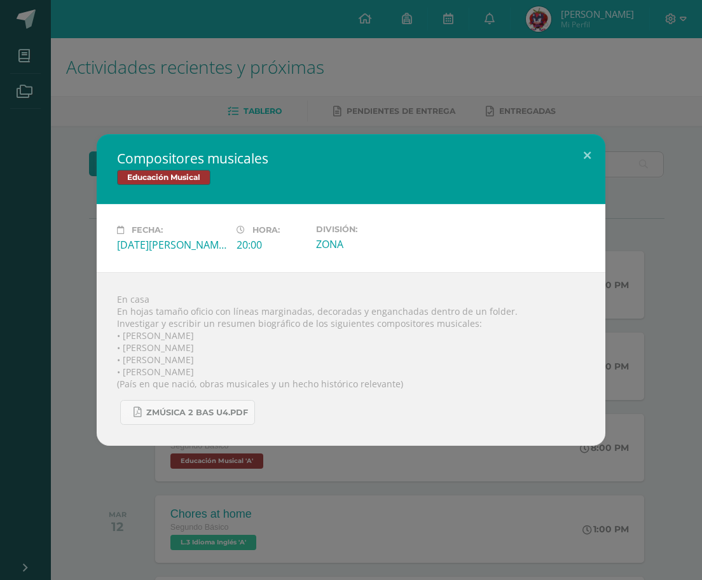
drag, startPoint x: 185, startPoint y: 361, endPoint x: 122, endPoint y: 360, distance: 63.0
click at [122, 360] on div "En casa En hojas tamaño oficio con líneas marginadas, decoradas y enganchadas d…" at bounding box center [351, 359] width 509 height 174
copy div "[PERSON_NAME]"
drag, startPoint x: 205, startPoint y: 371, endPoint x: 123, endPoint y: 370, distance: 82.1
click at [123, 370] on div "En casa En hojas tamaño oficio con líneas marginadas, decoradas y enganchadas d…" at bounding box center [351, 359] width 509 height 174
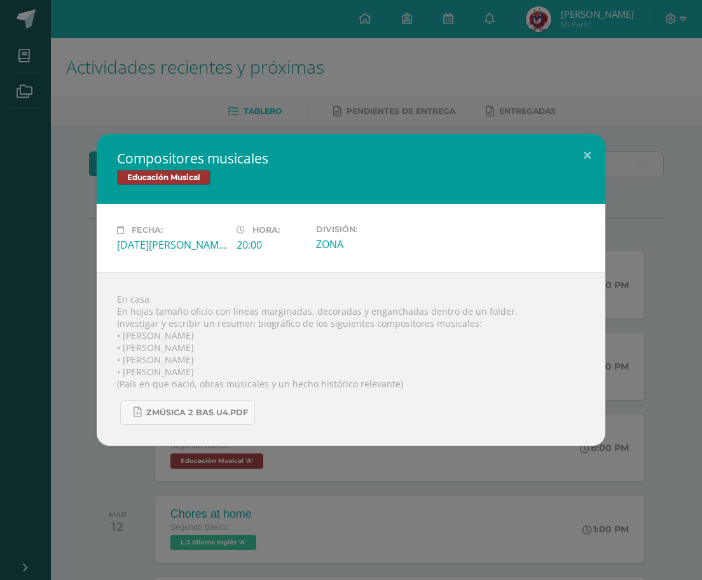
copy div "[PERSON_NAME]"
click at [454, 342] on div "En casa En hojas tamaño oficio con líneas marginadas, decoradas y enganchadas d…" at bounding box center [351, 359] width 509 height 174
click at [533, 362] on div "En casa En hojas tamaño oficio con líneas marginadas, decoradas y enganchadas d…" at bounding box center [351, 359] width 509 height 174
click at [623, 356] on div "Compositores musicales Educación Musical Fecha: [DATE][PERSON_NAME] Hora: 20:00…" at bounding box center [351, 290] width 692 height 312
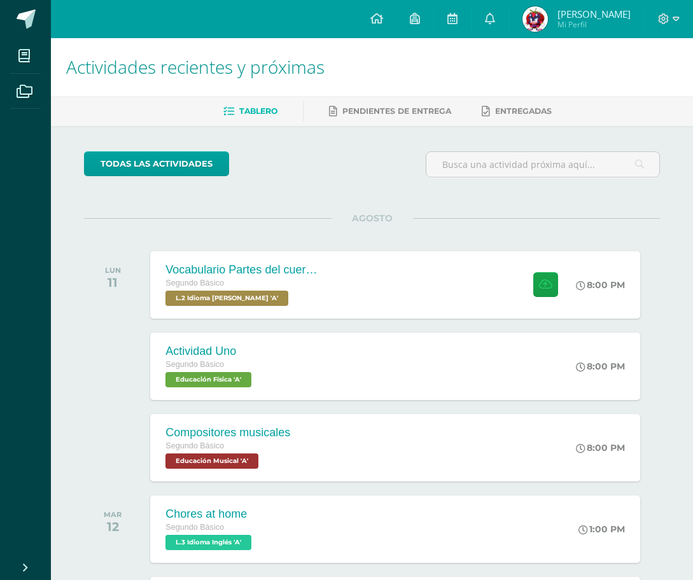
click at [95, 442] on div at bounding box center [116, 447] width 64 height 67
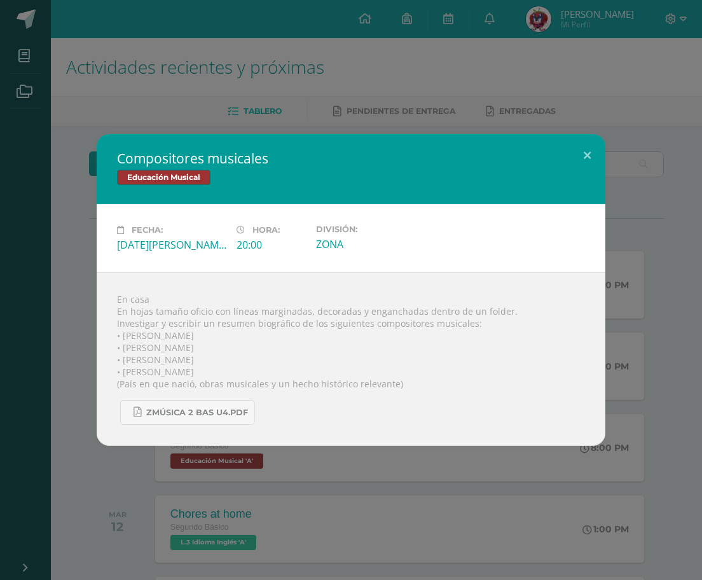
click at [222, 464] on div "Compositores musicales Educación Musical Fecha: [DATE][PERSON_NAME] Hora: 20:00…" at bounding box center [351, 290] width 702 height 580
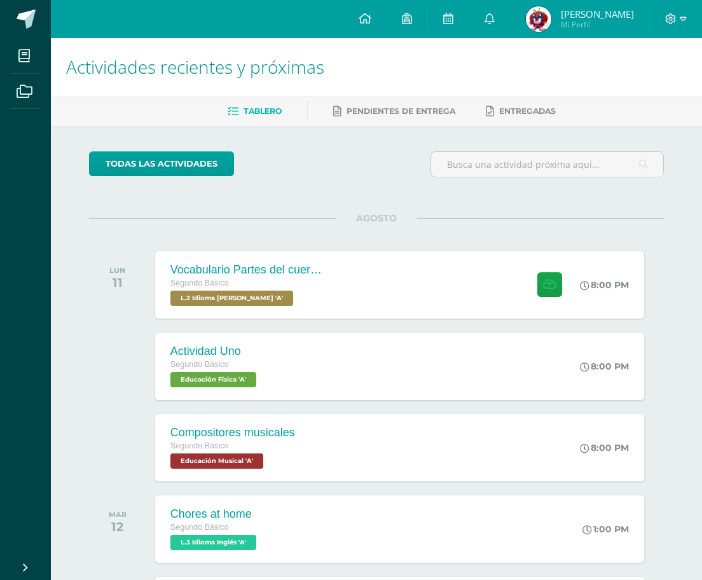
click at [222, 464] on div "Compositores musicales Educación Musical Fecha: [DATE][PERSON_NAME] Hora: 20:00…" at bounding box center [351, 290] width 702 height 580
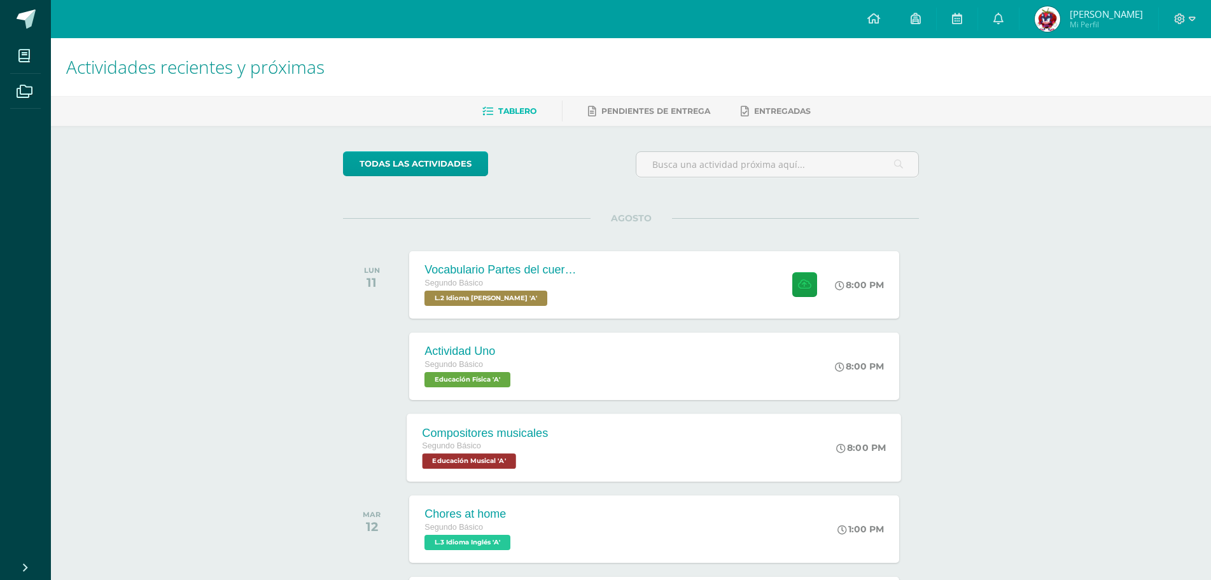
click at [646, 436] on div "Compositores musicales Segundo Básico Educación Musical 'A' 8:00 PM Compositore…" at bounding box center [654, 448] width 494 height 68
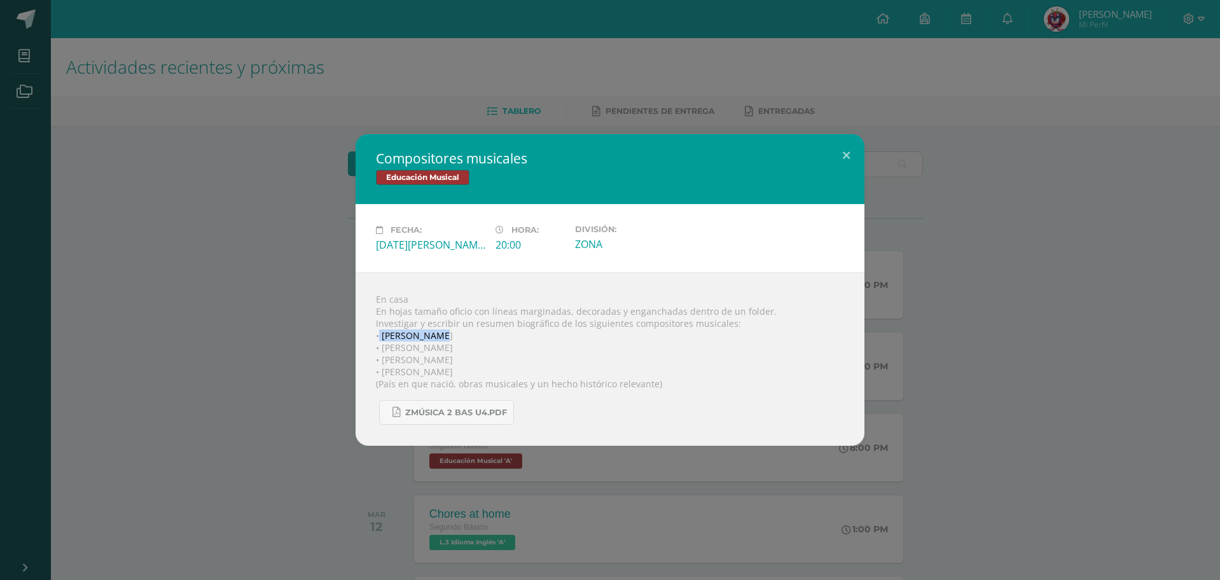
drag, startPoint x: 380, startPoint y: 339, endPoint x: 435, endPoint y: 338, distance: 54.1
click at [435, 338] on div "En casa En hojas tamaño oficio con líneas marginadas, decoradas y enganchadas d…" at bounding box center [610, 359] width 509 height 174
click at [437, 338] on div "En casa En hojas tamaño oficio con líneas marginadas, decoradas y enganchadas d…" at bounding box center [610, 359] width 509 height 174
drag, startPoint x: 437, startPoint y: 338, endPoint x: 384, endPoint y: 339, distance: 53.4
click at [384, 339] on div "En casa En hojas tamaño oficio con líneas marginadas, decoradas y enganchadas d…" at bounding box center [610, 359] width 509 height 174
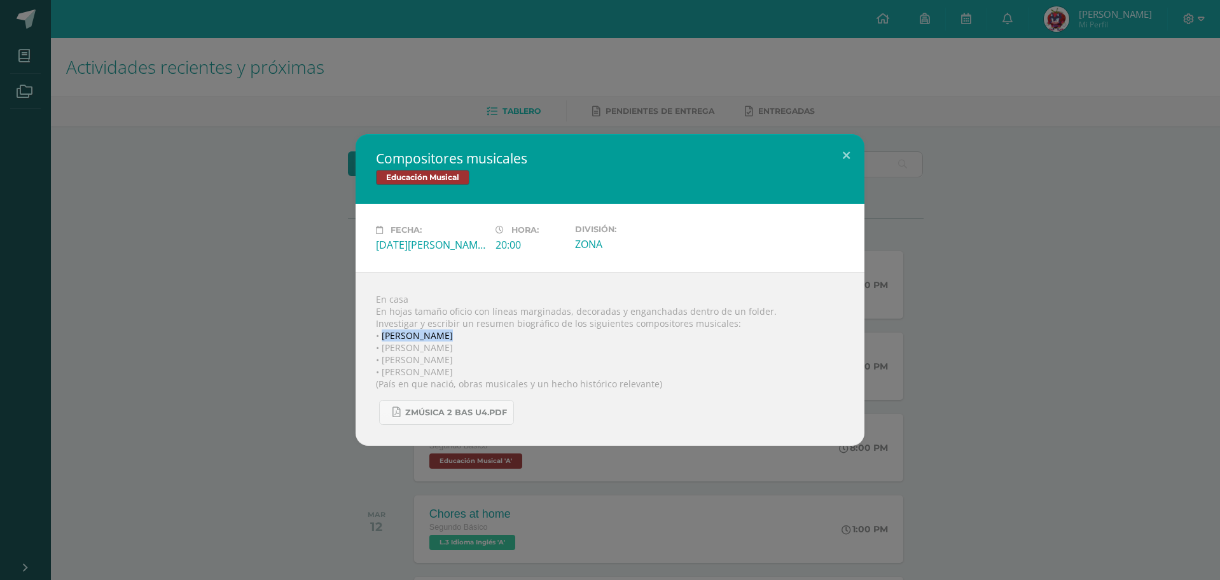
drag, startPoint x: 464, startPoint y: 348, endPoint x: 382, endPoint y: 343, distance: 82.2
click at [382, 343] on div "En casa En hojas tamaño oficio con líneas marginadas, decoradas y enganchadas d…" at bounding box center [610, 359] width 509 height 174
drag, startPoint x: 382, startPoint y: 363, endPoint x: 444, endPoint y: 358, distance: 61.9
click at [444, 358] on div "En casa En hojas tamaño oficio con líneas marginadas, decoradas y enganchadas d…" at bounding box center [610, 359] width 509 height 174
drag, startPoint x: 383, startPoint y: 373, endPoint x: 453, endPoint y: 373, distance: 70.0
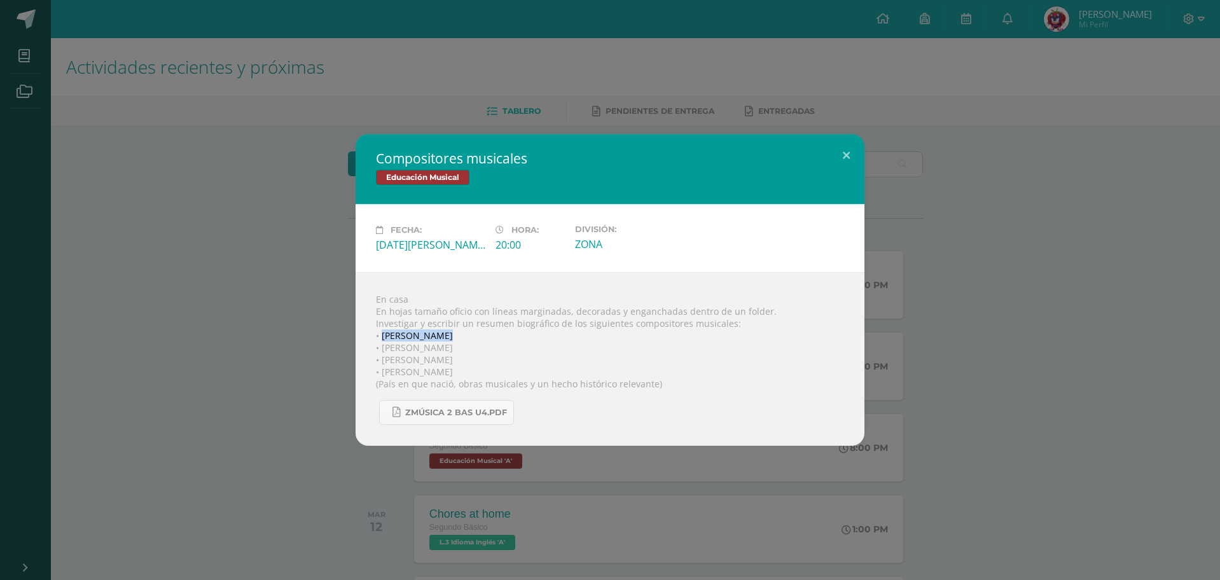
click at [453, 373] on div "En casa En hojas tamaño oficio con líneas marginadas, decoradas y enganchadas d…" at bounding box center [610, 359] width 509 height 174
